Goal: Navigation & Orientation: Find specific page/section

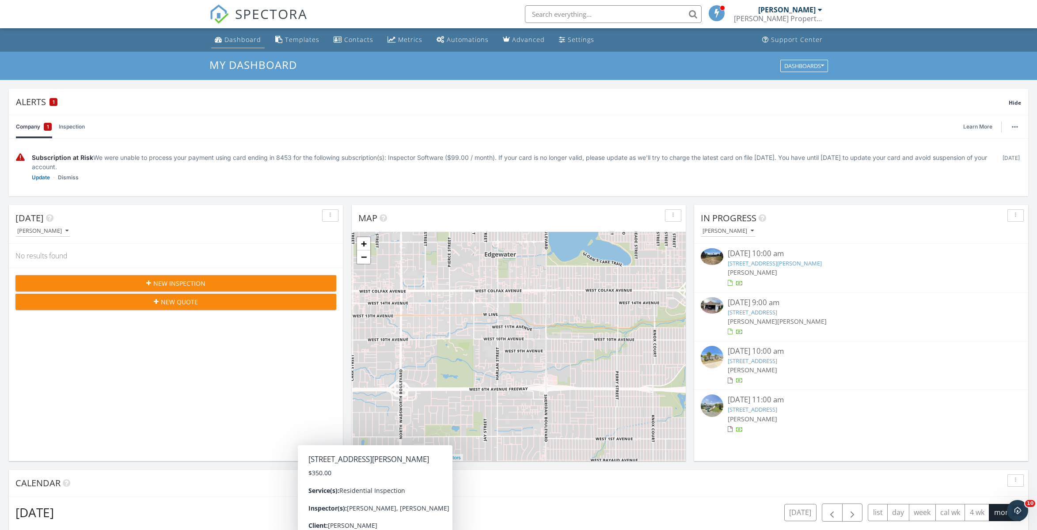
click at [245, 41] on div "Dashboard" at bounding box center [242, 39] width 37 height 8
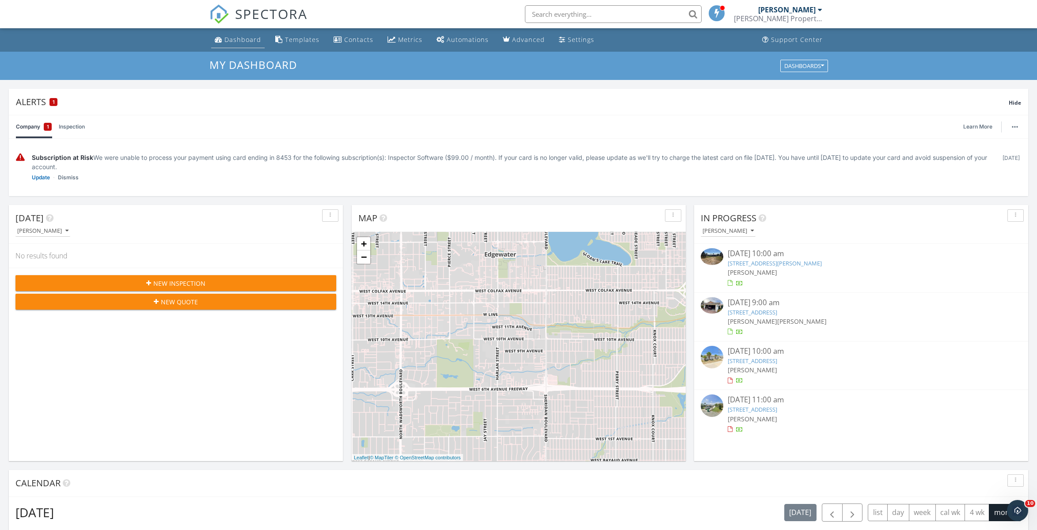
click at [231, 35] on link "Dashboard" at bounding box center [237, 40] width 53 height 16
click at [396, 84] on div "Alerts 1 Hide Company 1 Inspection Learn More Subscription at Risk We were unab…" at bounding box center [518, 540] width 1037 height 920
click at [796, 83] on div "Alerts 1 Hide Company 1 Inspection Learn More Subscription at Risk We were unab…" at bounding box center [518, 540] width 1037 height 920
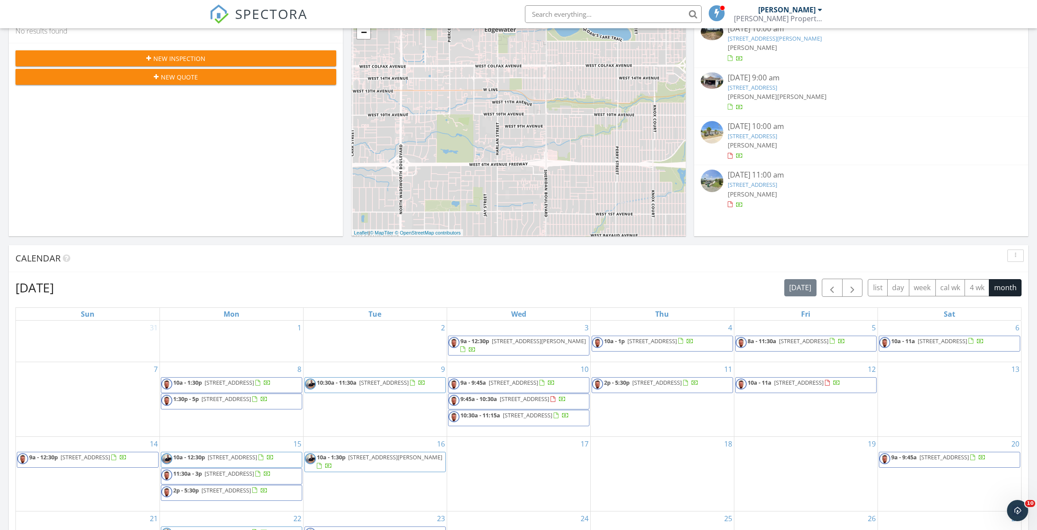
scroll to position [225, 0]
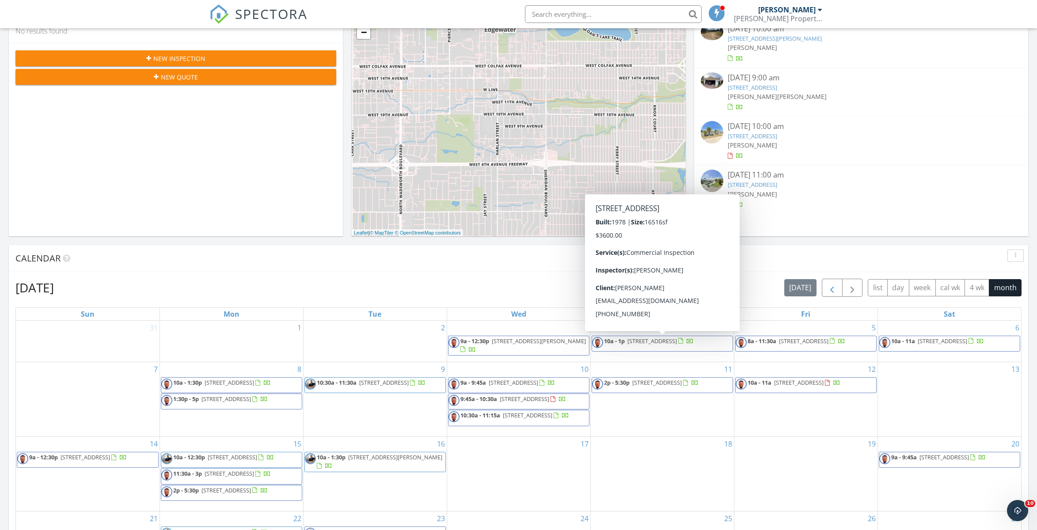
drag, startPoint x: 851, startPoint y: 290, endPoint x: 823, endPoint y: 283, distance: 28.7
click at [850, 289] on span "button" at bounding box center [852, 288] width 11 height 11
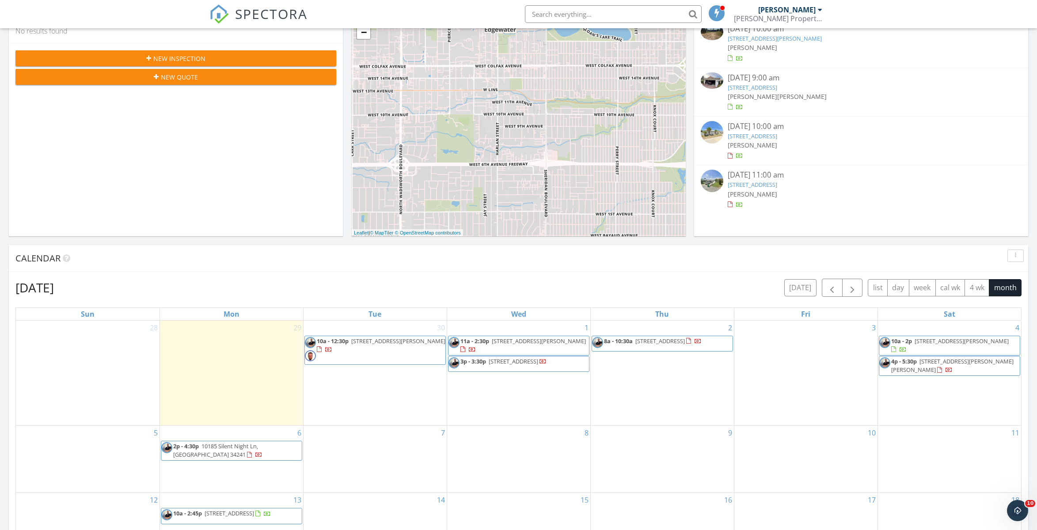
click at [506, 258] on div "Calendar" at bounding box center [511, 258] width 993 height 13
click at [920, 241] on div "Today Austin Blair No results found New Inspection New Quote Map + − Leaflet | …" at bounding box center [518, 373] width 1037 height 804
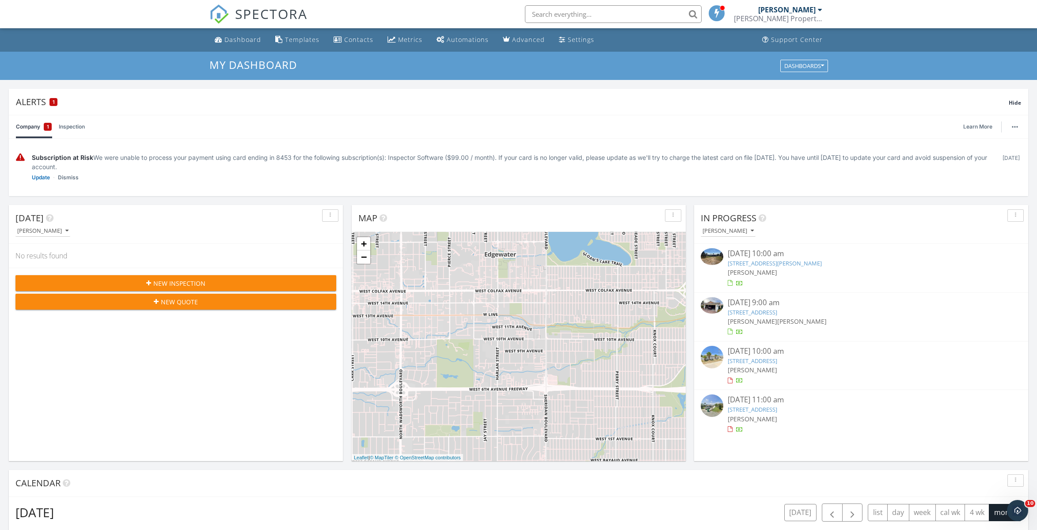
scroll to position [0, 0]
click at [509, 84] on div "Alerts 1 Hide Company 1 Inspection Learn More Subscription at Risk We were unab…" at bounding box center [518, 540] width 1037 height 920
click at [520, 82] on div "Alerts 1 Hide Company 1 Inspection Learn More Subscription at Risk We were unab…" at bounding box center [518, 540] width 1037 height 920
drag, startPoint x: 779, startPoint y: 84, endPoint x: 650, endPoint y: 88, distance: 128.2
click at [666, 91] on div "Alerts 1 Hide Company 1 Inspection Learn More Subscription at Risk We were unab…" at bounding box center [518, 540] width 1037 height 920
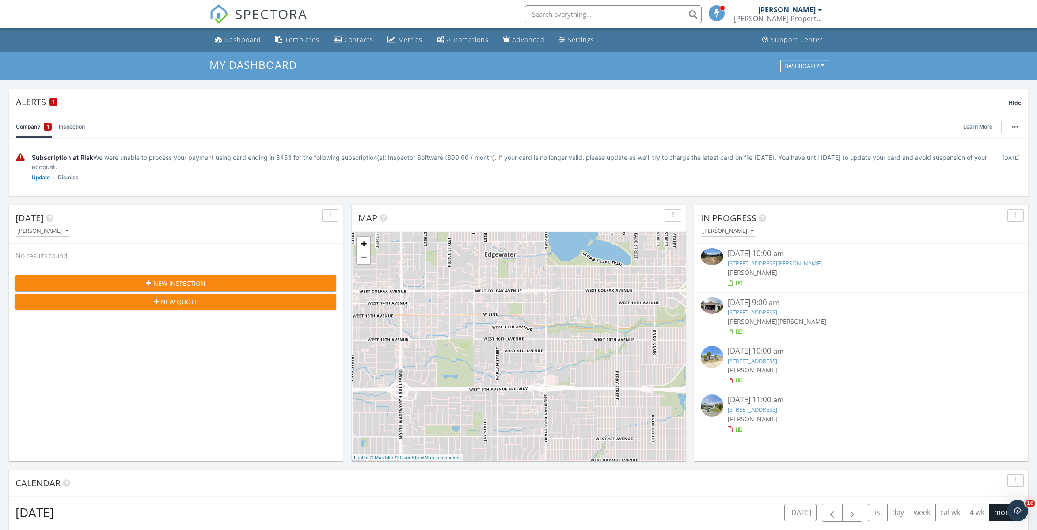
drag, startPoint x: 248, startPoint y: 83, endPoint x: 255, endPoint y: 82, distance: 7.6
click at [255, 82] on div "Alerts 1 Hide Company 1 Inspection Learn More Subscription at Risk We were unab…" at bounding box center [518, 540] width 1037 height 920
